Goal: Transaction & Acquisition: Obtain resource

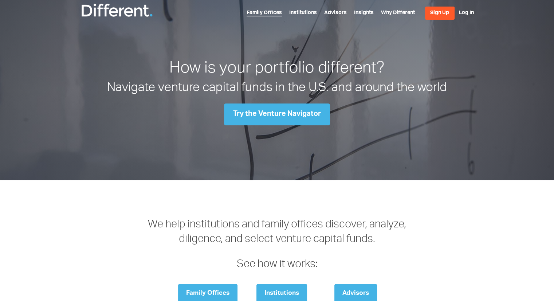
click at [267, 15] on link "Family Offices" at bounding box center [264, 14] width 35 height 6
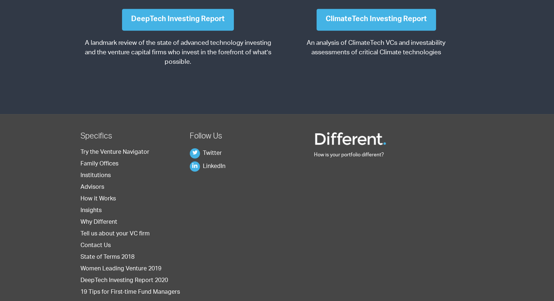
scroll to position [955, 0]
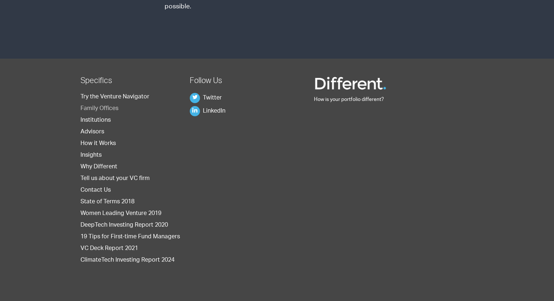
click at [109, 109] on link "Family Offices" at bounding box center [99, 109] width 38 height 6
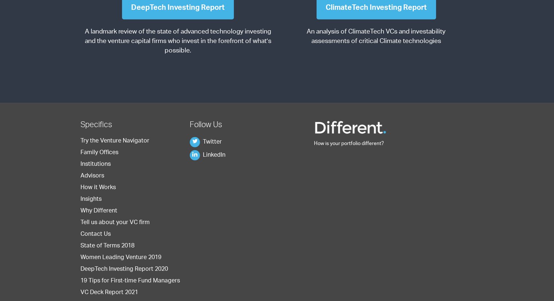
scroll to position [955, 0]
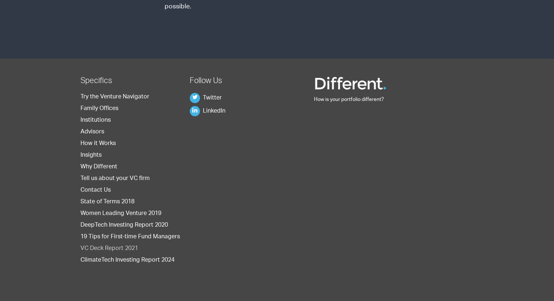
click at [121, 246] on link "VC Deck Report 2021" at bounding box center [109, 249] width 58 height 6
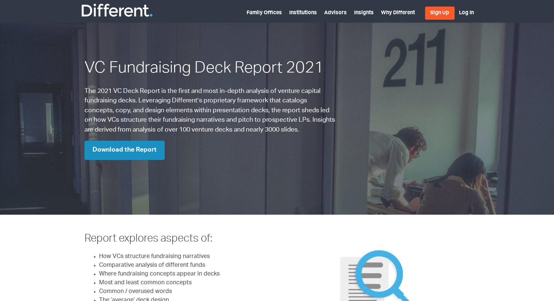
click at [131, 148] on link "Download the Report" at bounding box center [124, 150] width 80 height 19
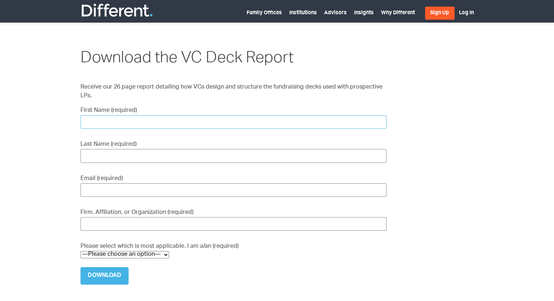
click at [140, 119] on input "First Name (required)" at bounding box center [233, 121] width 306 height 13
click at [139, 119] on input "First Name (required)" at bounding box center [233, 121] width 306 height 13
type input "April"
click at [160, 150] on input "Last Name (required)" at bounding box center [233, 155] width 306 height 13
type input "Cagingin"
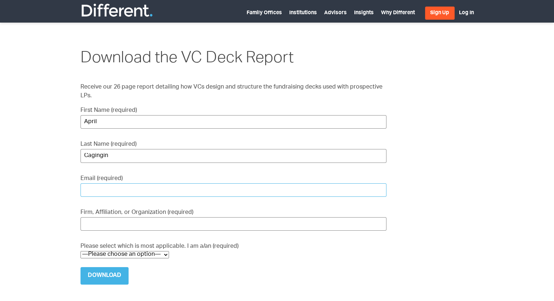
click at [160, 183] on input "Email (required)" at bounding box center [233, 189] width 306 height 13
type input "april@dolta.io"
click at [147, 218] on input "Firm, Affiliation, or Organization (required)" at bounding box center [233, 223] width 306 height 13
type input "Dolta"
click at [135, 251] on select "—Please choose an option— VC / Fund Manager Prospective VC CVC/Corporate Innova…" at bounding box center [124, 254] width 88 height 7
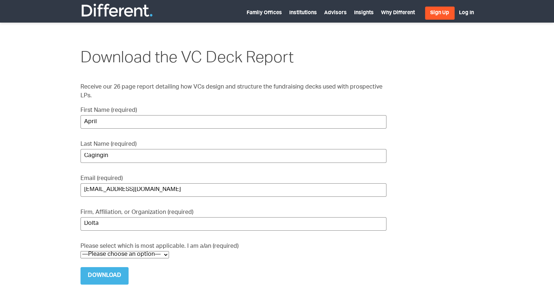
select select "VC / Fund Manager"
click at [80, 251] on select "—Please choose an option— VC / Fund Manager Prospective VC CVC/Corporate Innova…" at bounding box center [124, 254] width 88 height 7
click at [119, 267] on input "Download" at bounding box center [104, 275] width 48 height 17
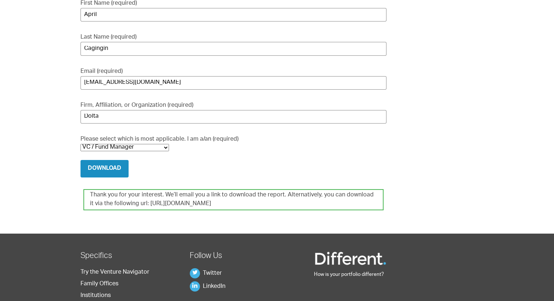
scroll to position [146, 0]
